Goal: Information Seeking & Learning: Learn about a topic

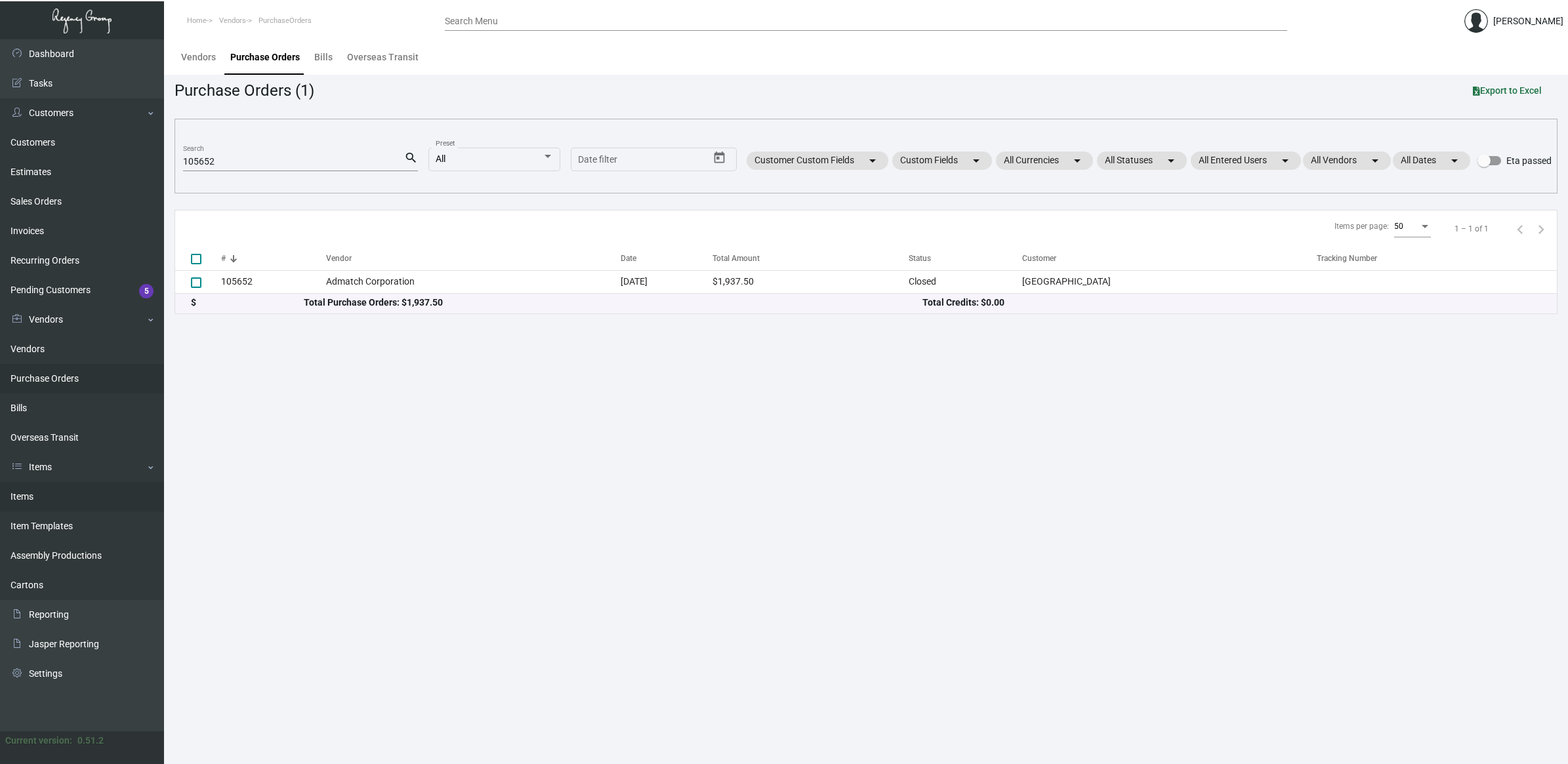
drag, startPoint x: 45, startPoint y: 497, endPoint x: 57, endPoint y: 489, distance: 14.4
click at [45, 497] on link "Items" at bounding box center [82, 497] width 164 height 30
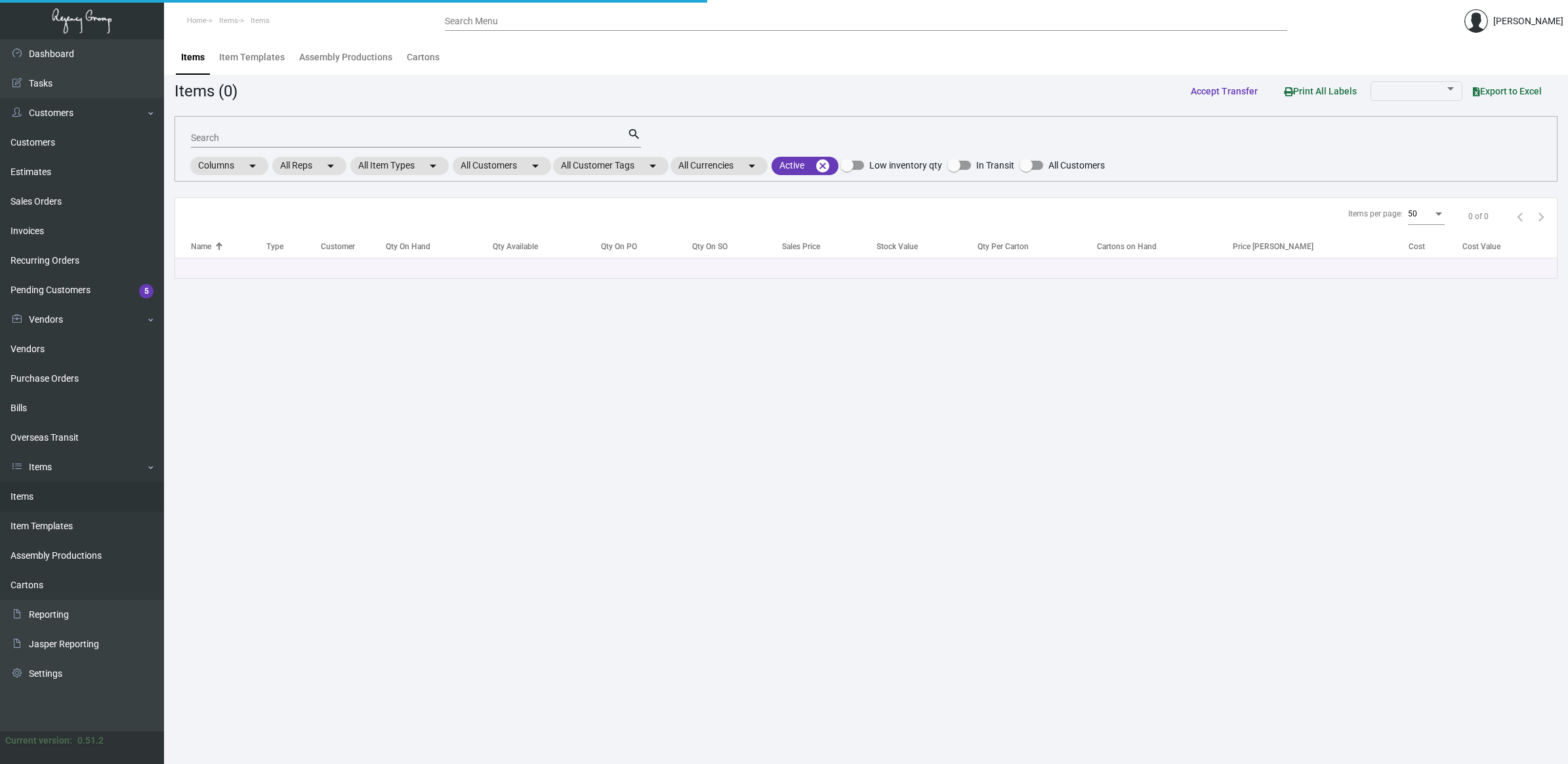
click at [244, 135] on input "Search" at bounding box center [409, 138] width 437 height 10
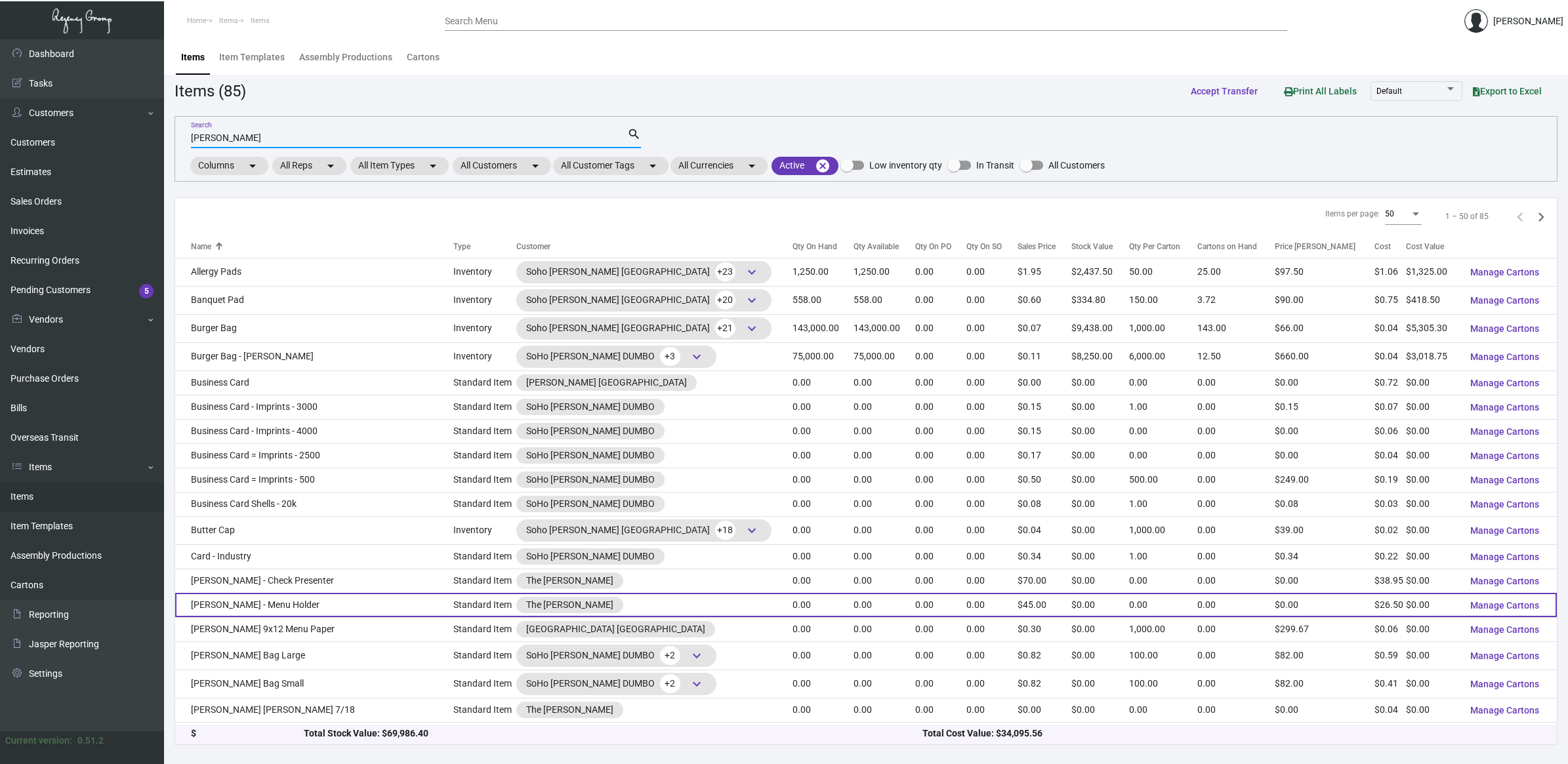
type input "[PERSON_NAME]"
click at [316, 602] on td "[PERSON_NAME] - Menu Holder" at bounding box center [314, 605] width 278 height 25
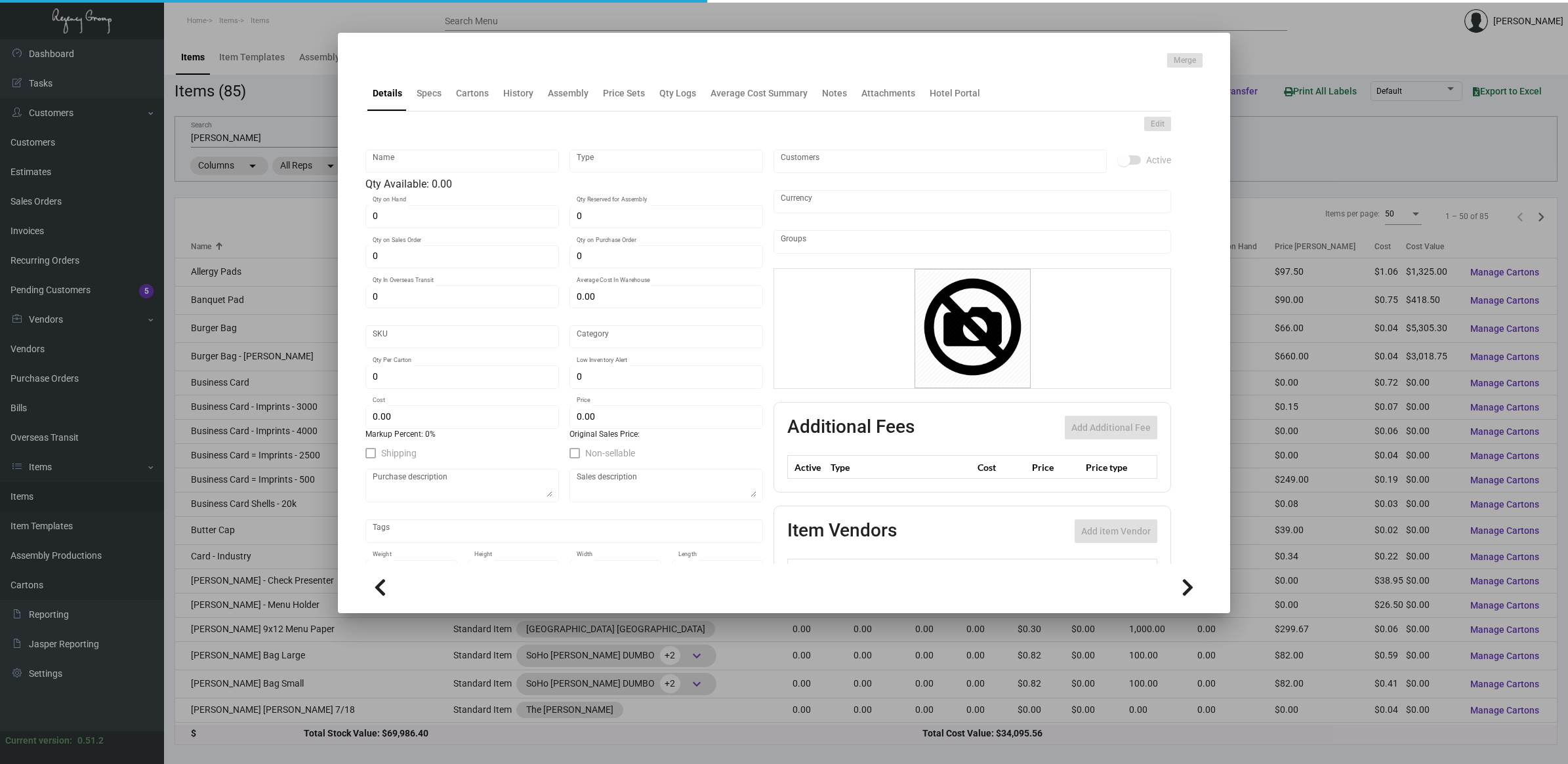
type input "[PERSON_NAME] - Menu Holder"
type input "Standard Item"
type input "$ 0.00"
type input "Standard"
type input "$ 26.50"
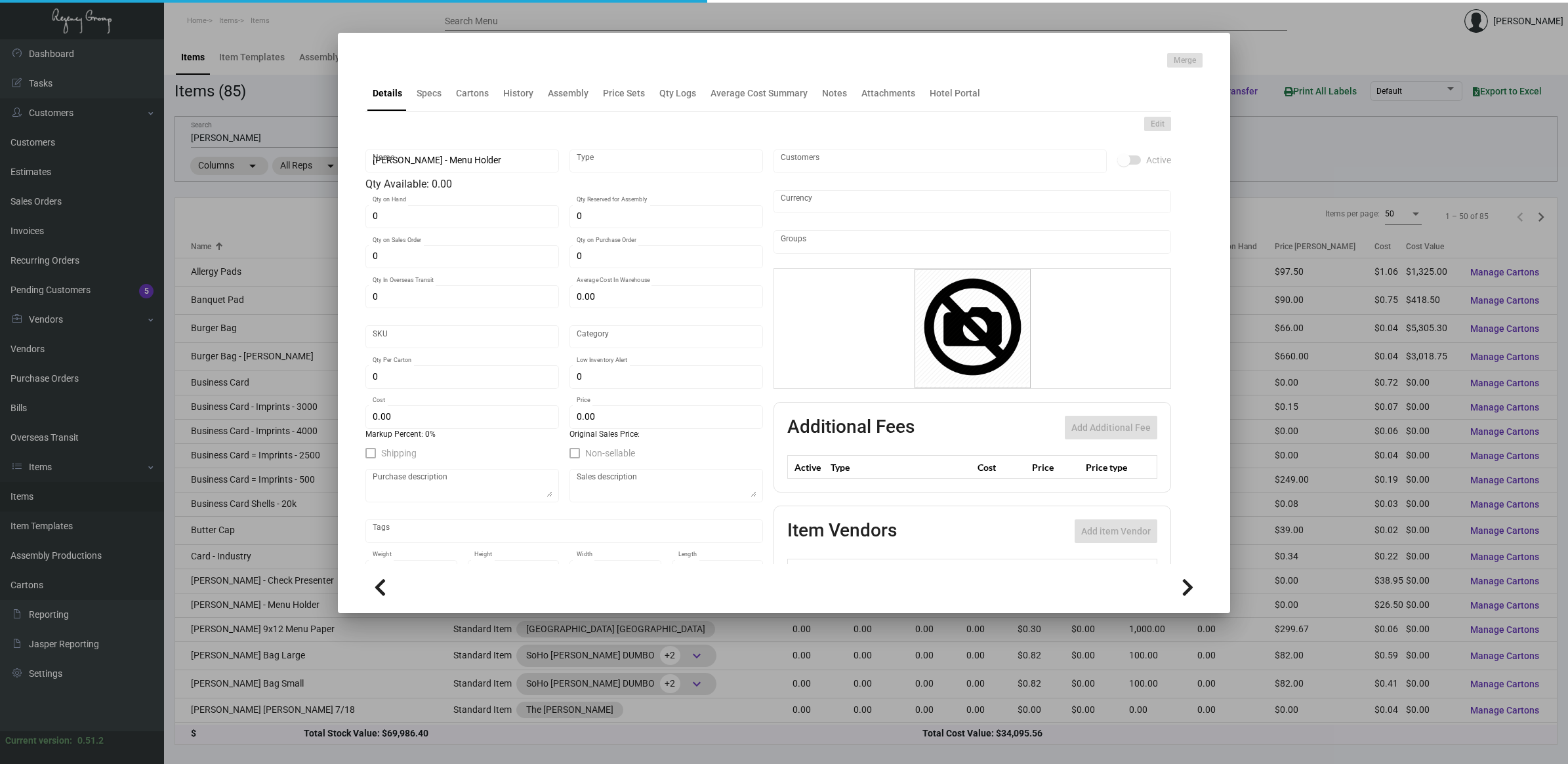
type input "$ 45.00"
checkbox input "true"
type input "United States Dollar $"
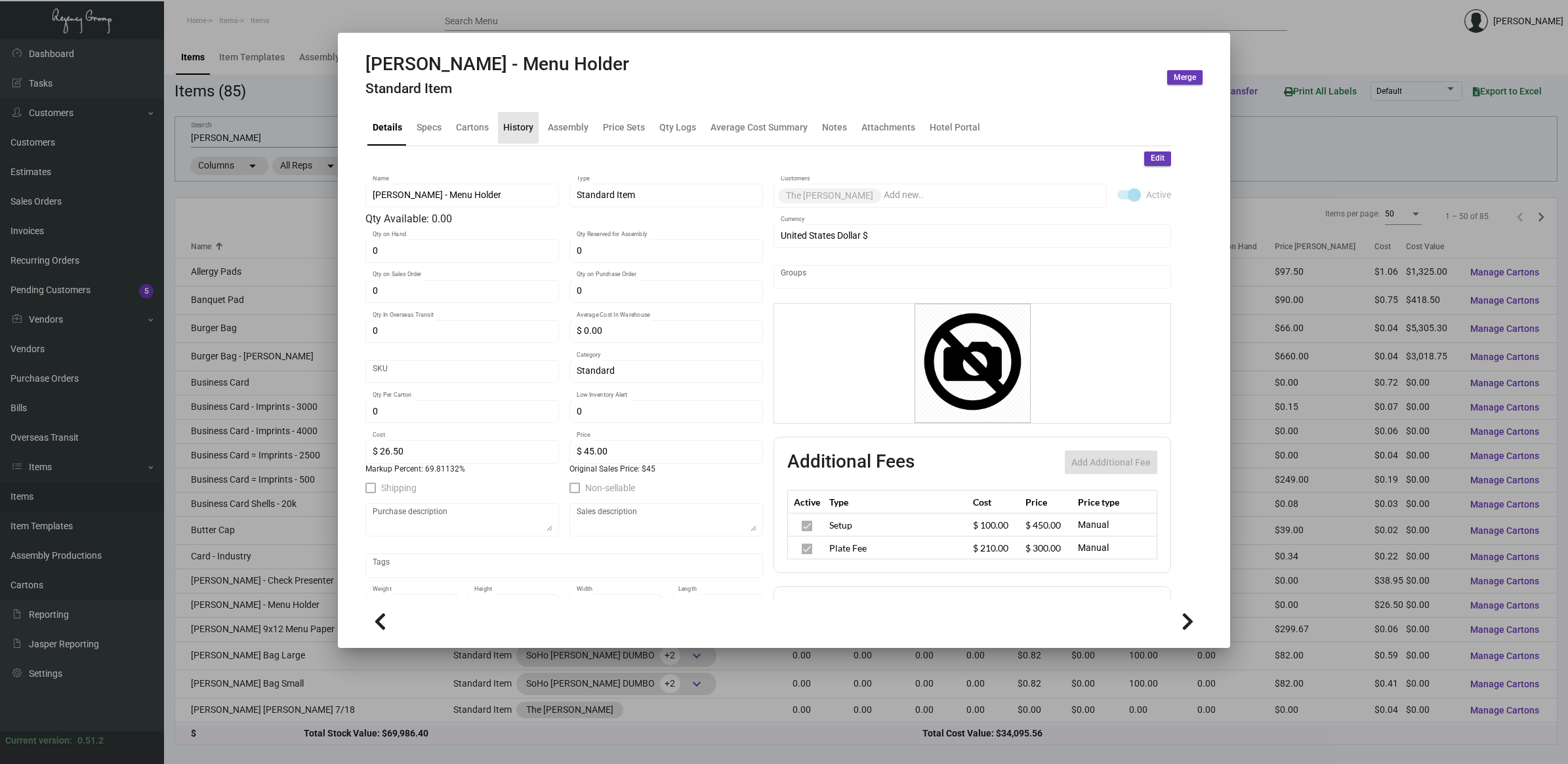
click at [506, 122] on div "History" at bounding box center [518, 128] width 30 height 14
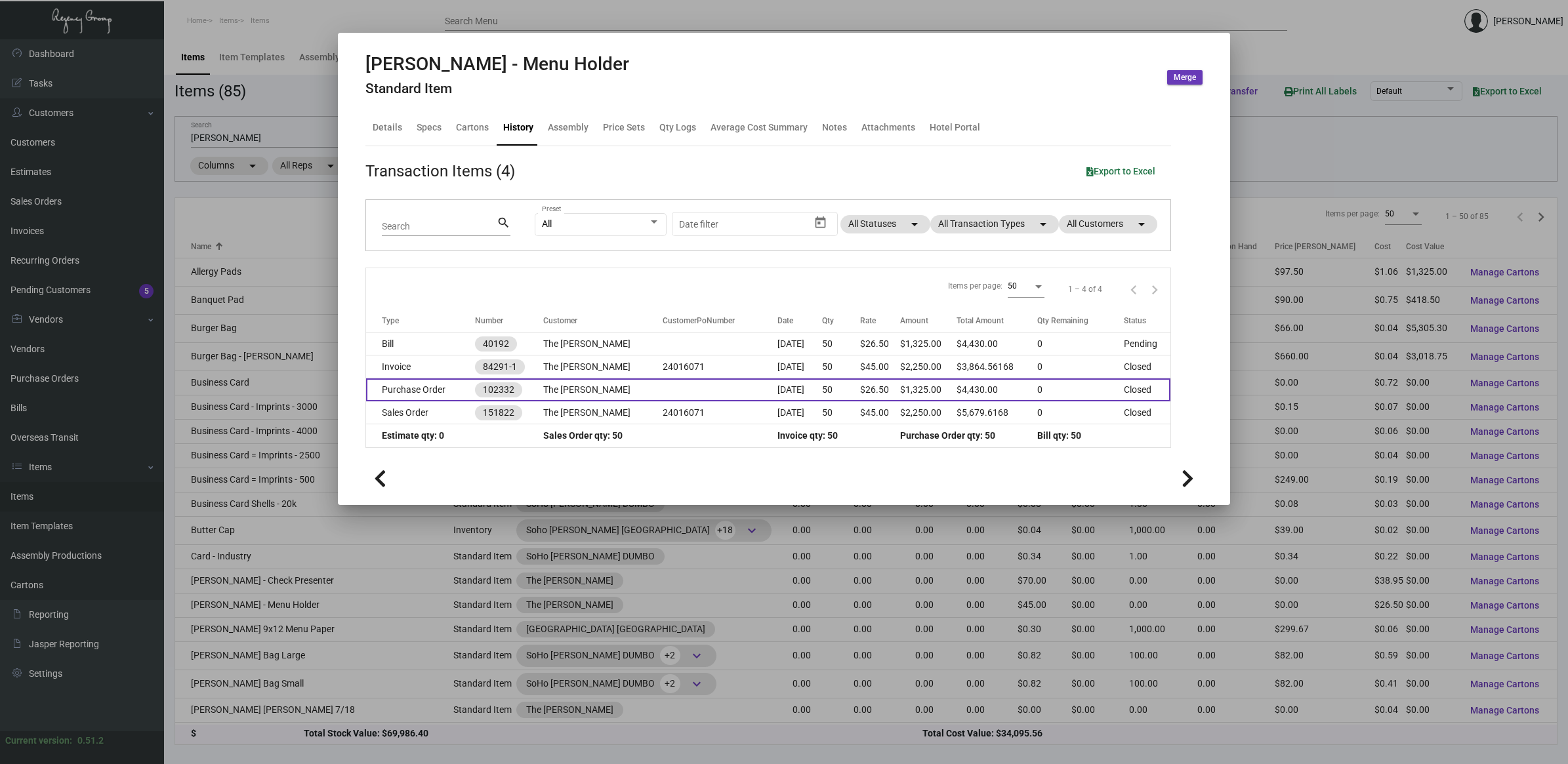
click at [454, 391] on td "Purchase Order" at bounding box center [420, 390] width 109 height 23
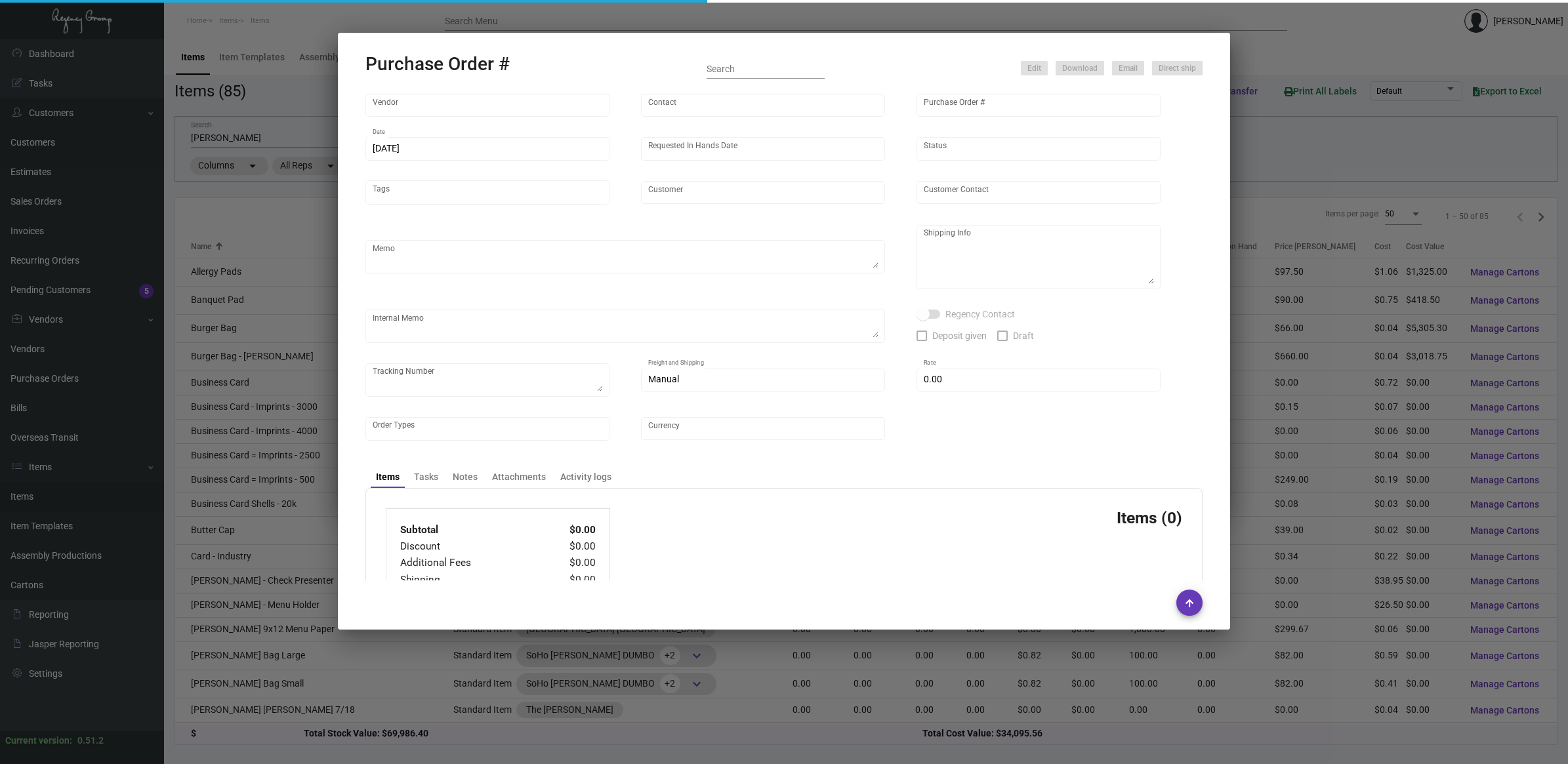
type input "Brandmuscle"
type input "[PERSON_NAME]"
type input "102332"
type input "[DATE]"
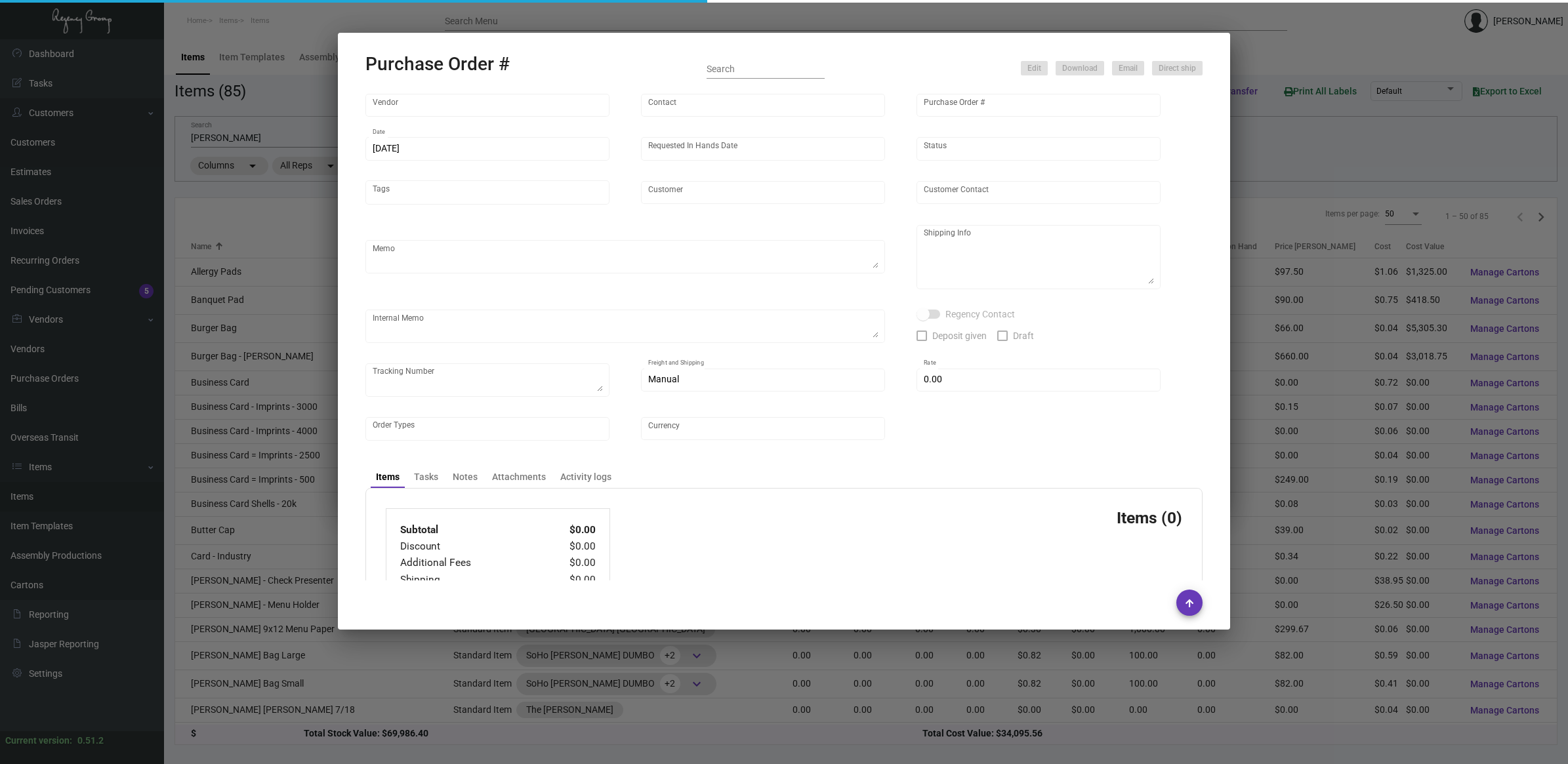
type input "The [PERSON_NAME]"
type input "[PERSON_NAME]"
type textarea "When ready to ship, contact: [EMAIL_ADDRESS][DOMAIN_NAME] for all shipments UPS…"
type textarea "Receiving The [PERSON_NAME] [STREET_ADDRESS][US_STATE]"
type input "$ 0.00"
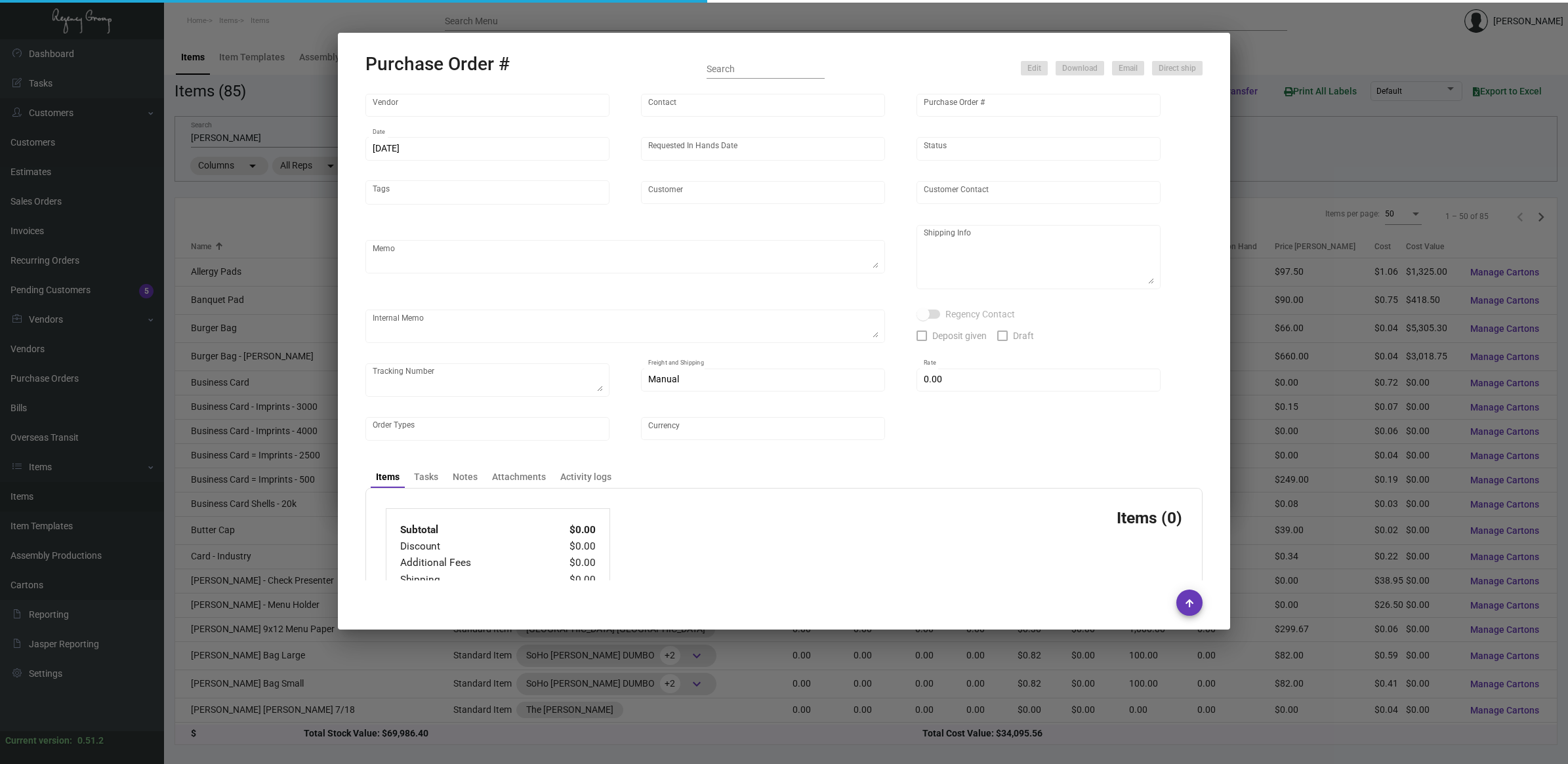
type input "United States Dollar $"
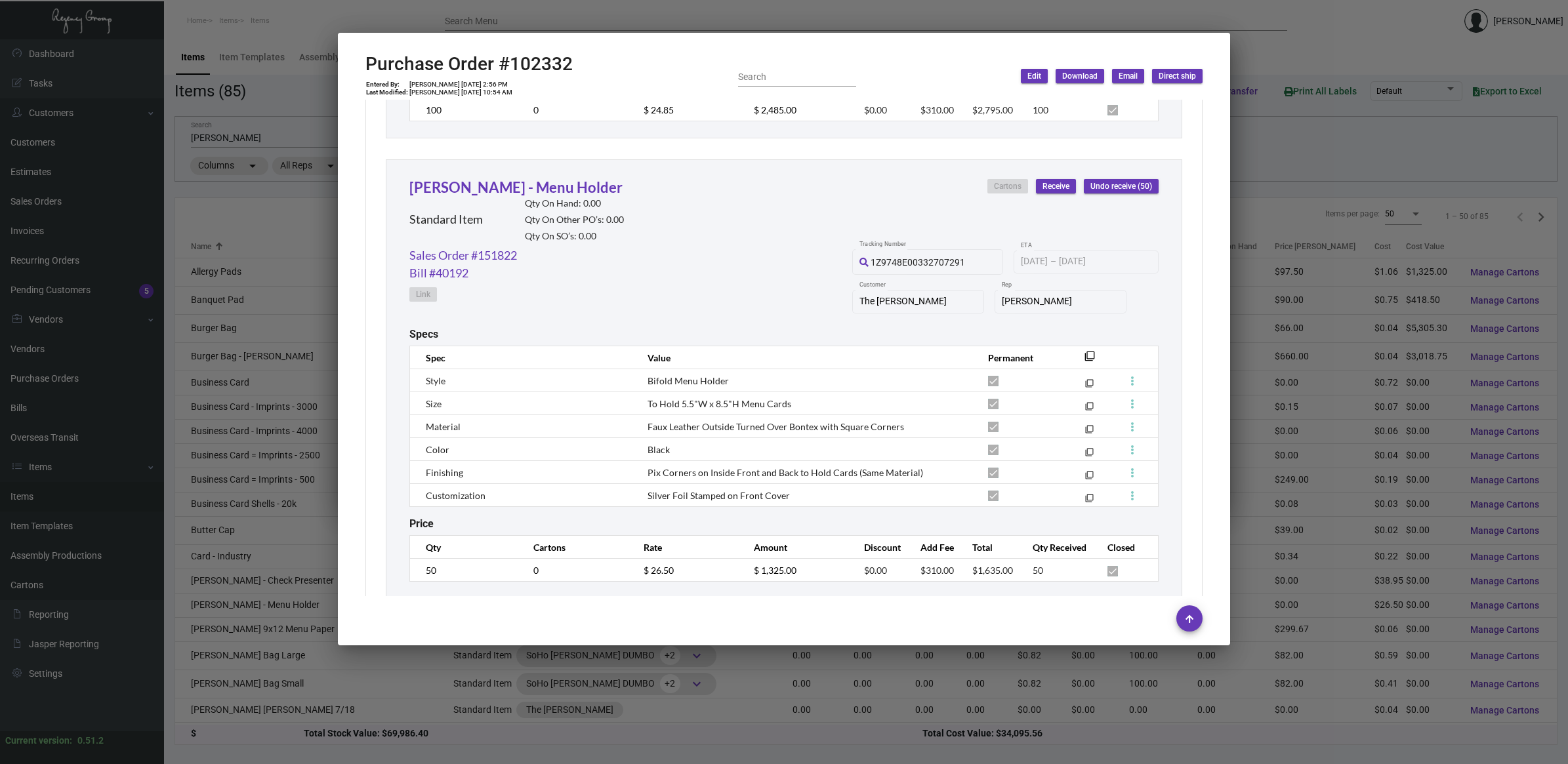
scroll to position [1068, 0]
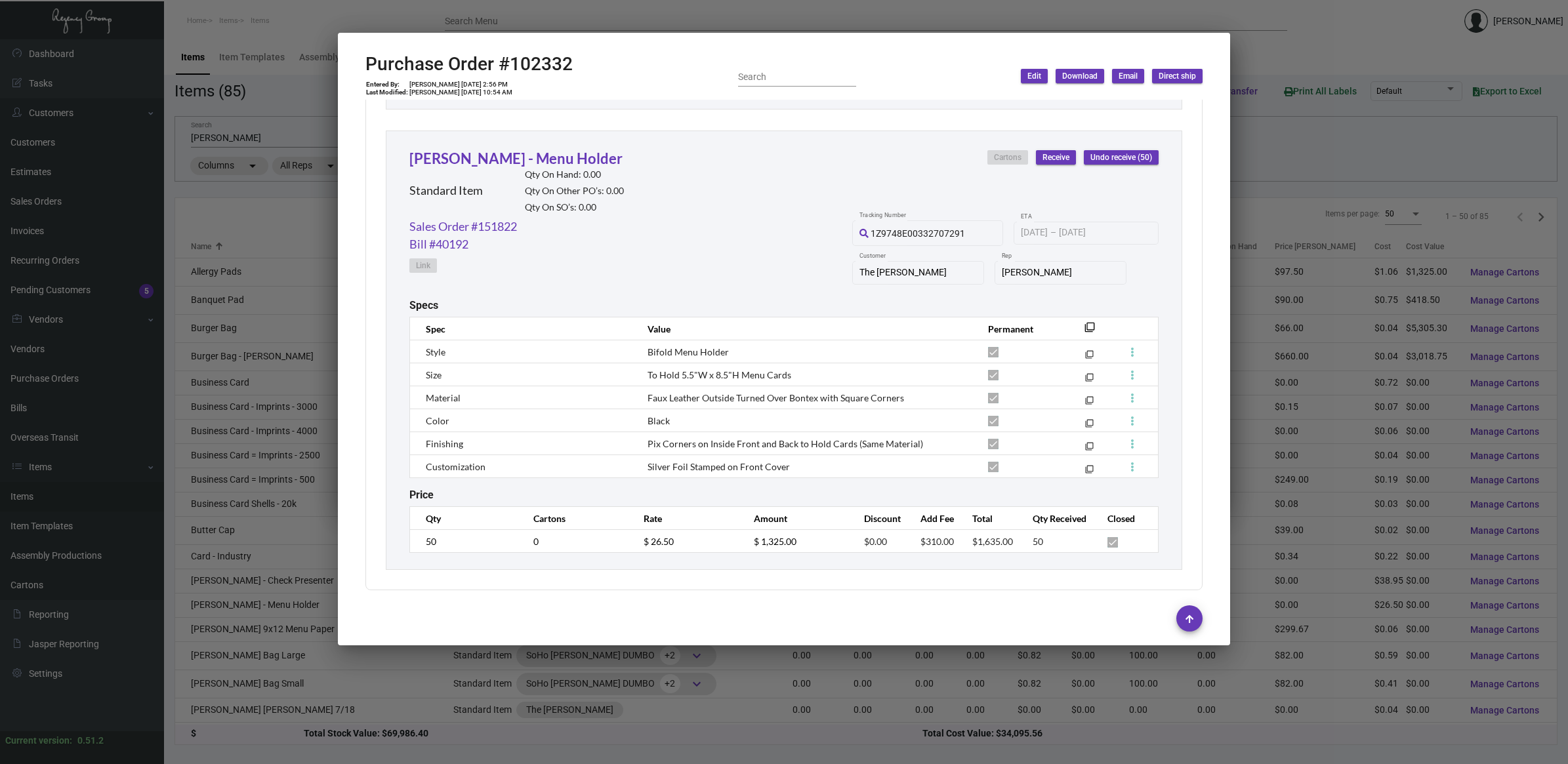
click at [1307, 87] on div at bounding box center [784, 382] width 1568 height 764
